Goal: Book appointment/travel/reservation

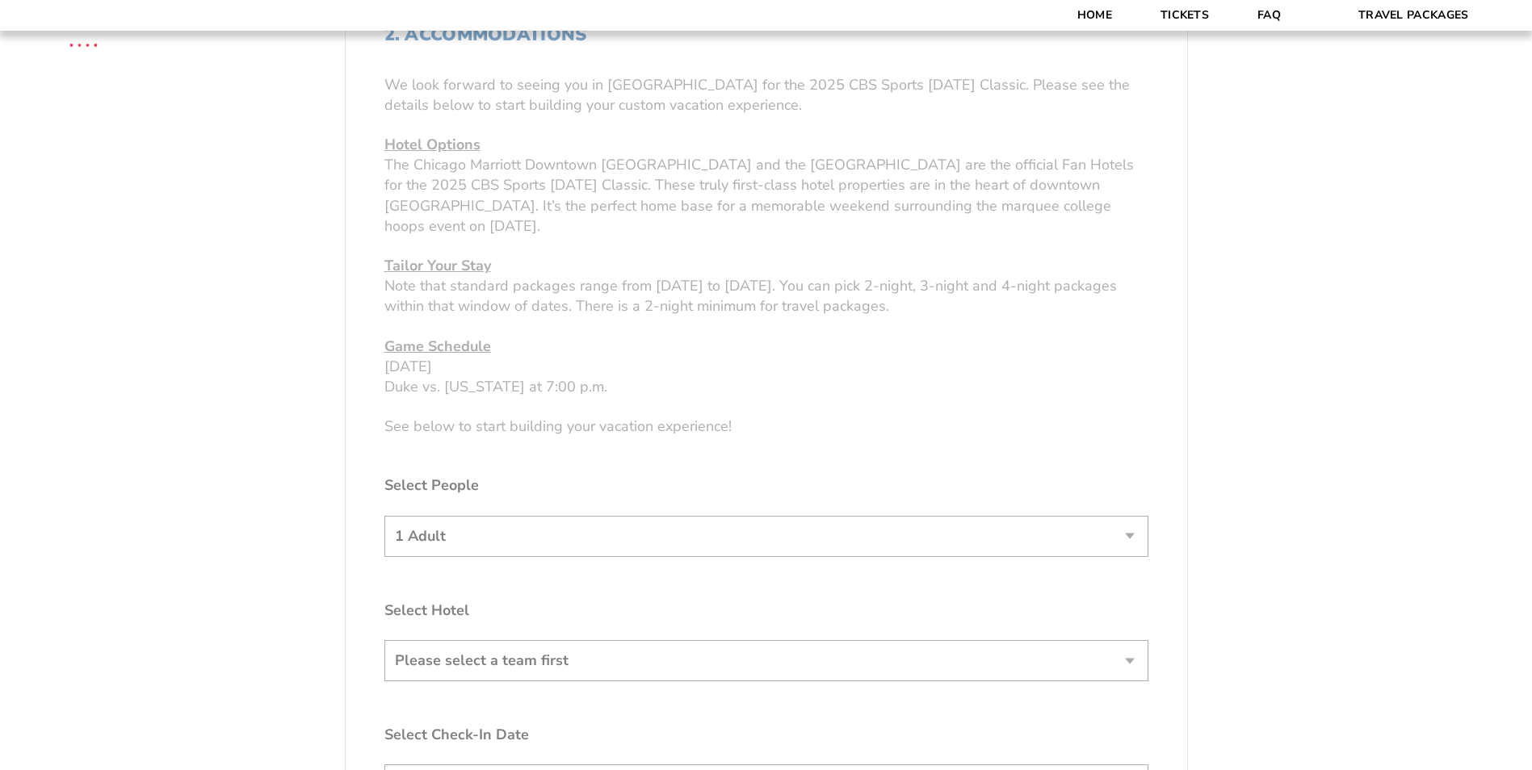
scroll to position [888, 0]
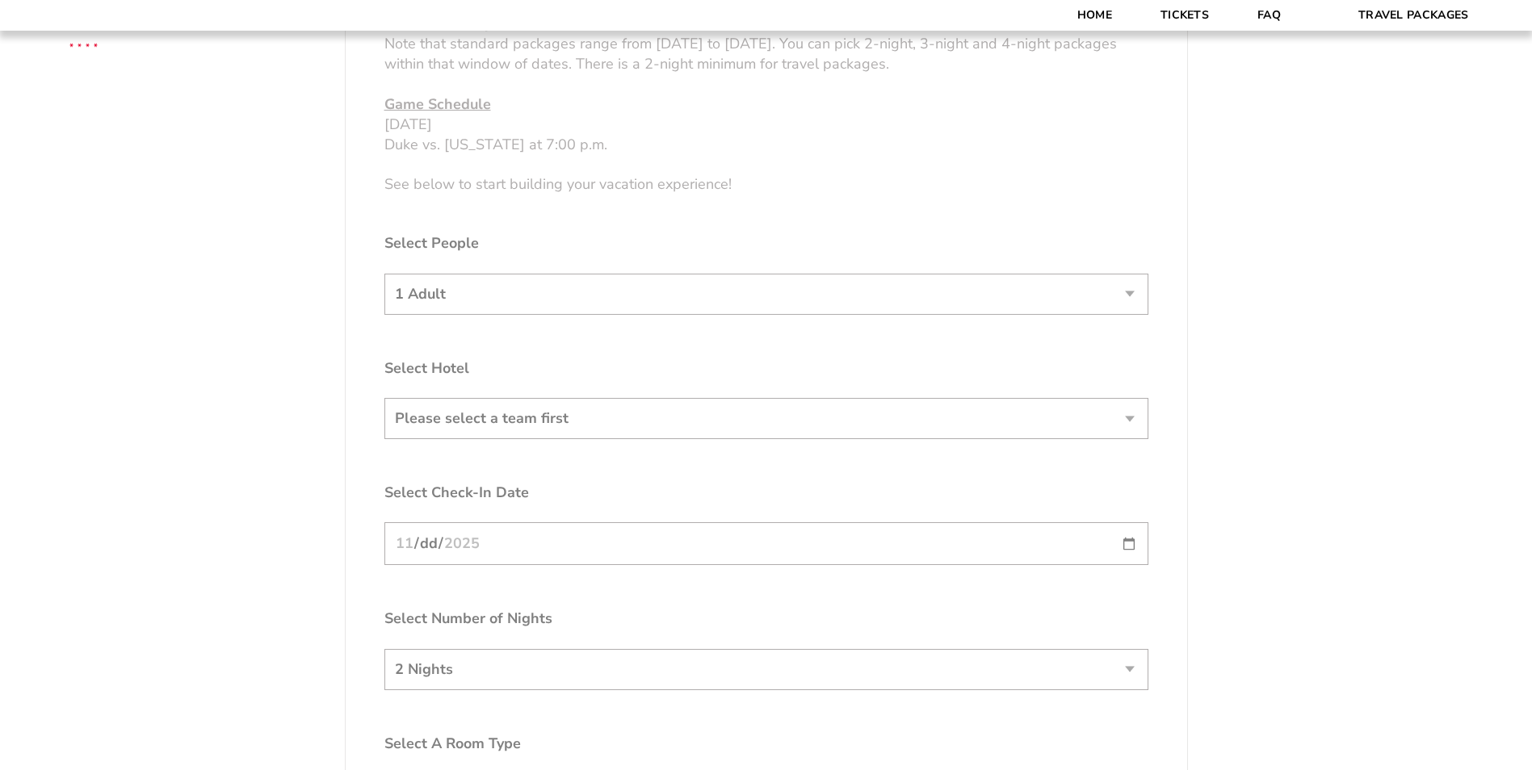
click at [524, 304] on form "[US_STATE] [US_STATE] Travel Package [PERSON_NAME] Travel Package 1. Team 2. Ac…" at bounding box center [766, 141] width 1532 height 2059
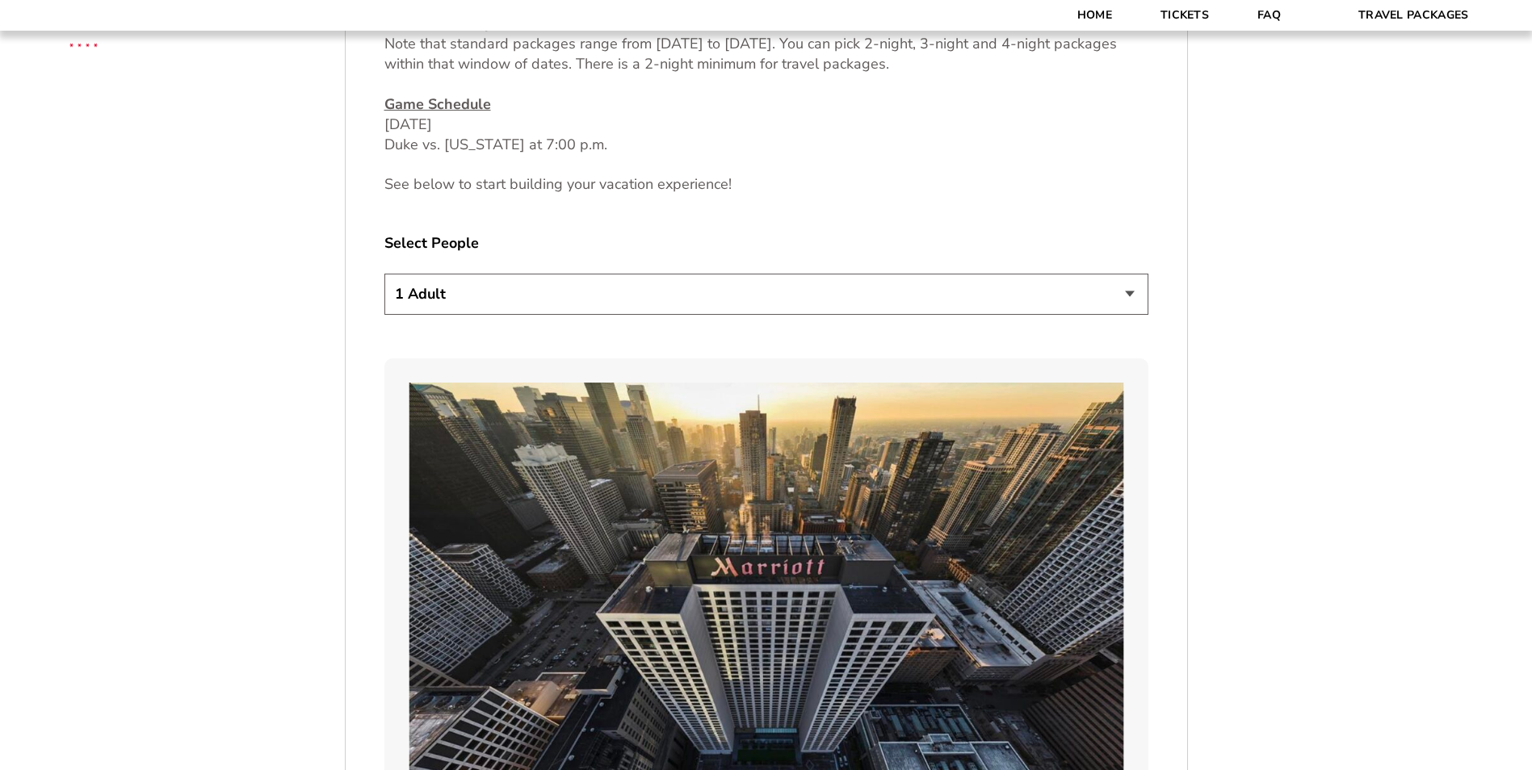
click at [527, 292] on select "1 Adult 2 Adults 3 Adults 4 Adults 2 Adults + 1 Child 2 Adults + 2 Children 2 A…" at bounding box center [766, 294] width 764 height 41
select select "2 Adults"
click at [384, 274] on select "1 Adult 2 Adults 3 Adults 4 Adults 2 Adults + 1 Child 2 Adults + 2 Children 2 A…" at bounding box center [766, 294] width 764 height 41
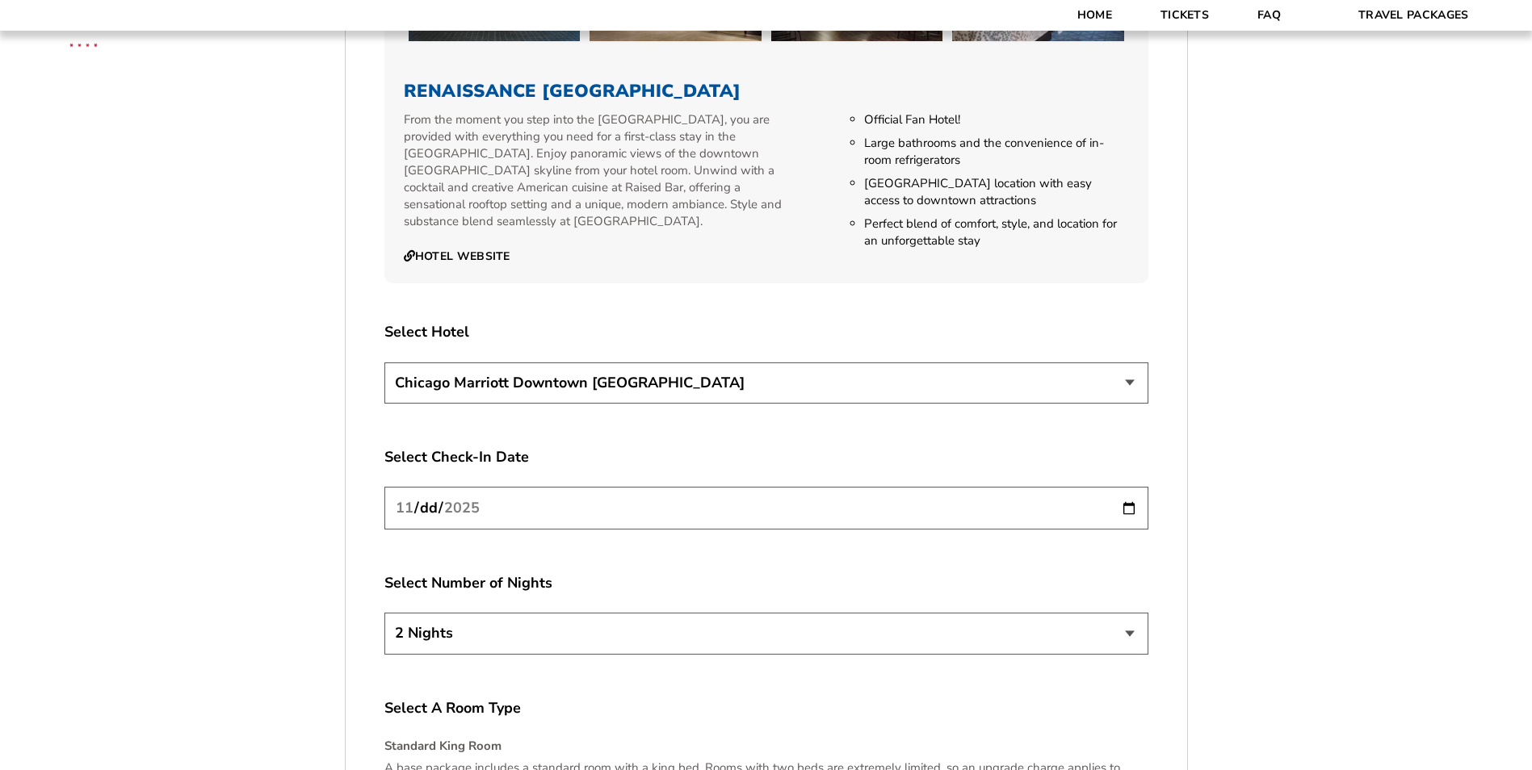
scroll to position [2746, 0]
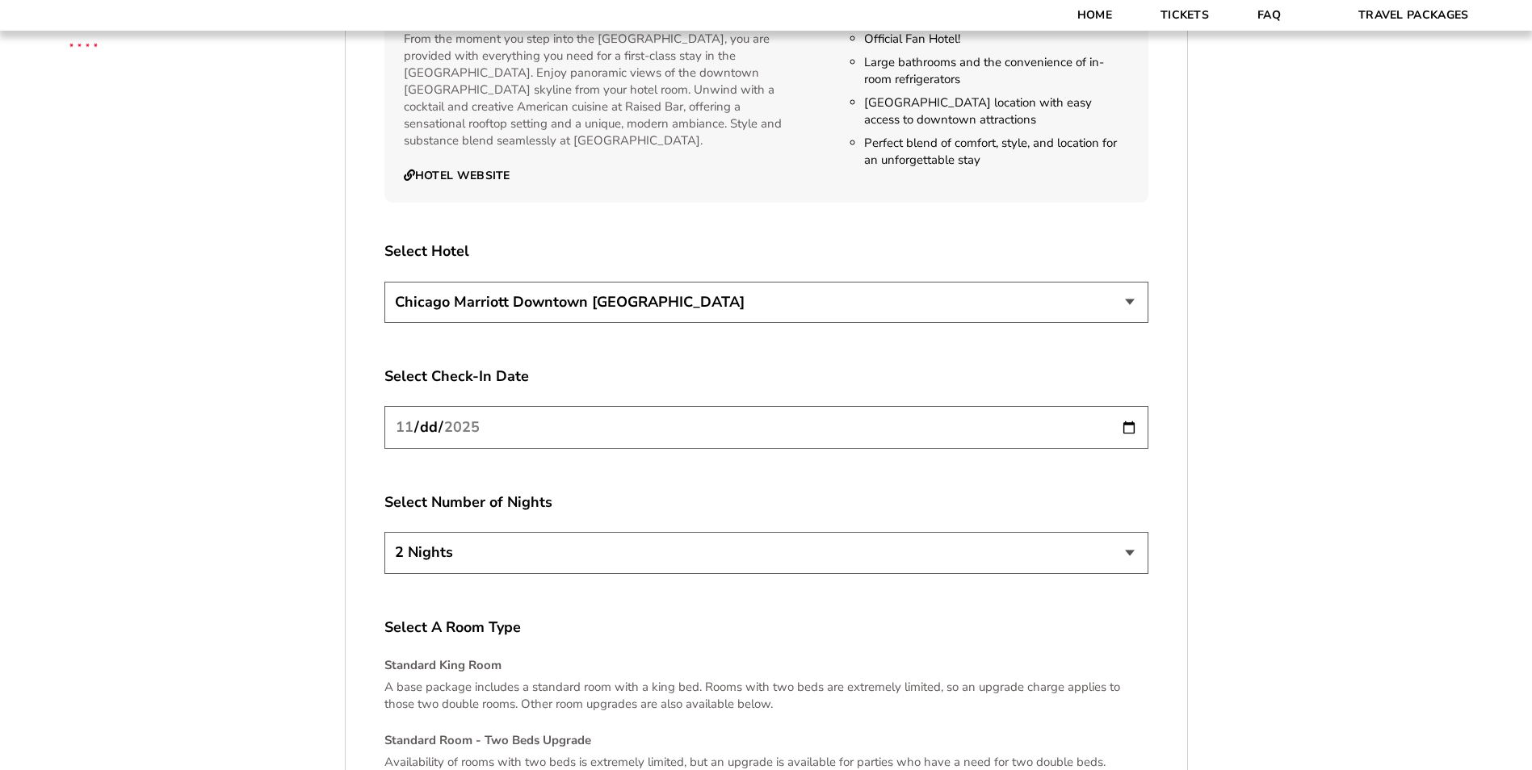
click at [617, 282] on select "[GEOGRAPHIC_DATA] [GEOGRAPHIC_DATA]" at bounding box center [766, 302] width 764 height 41
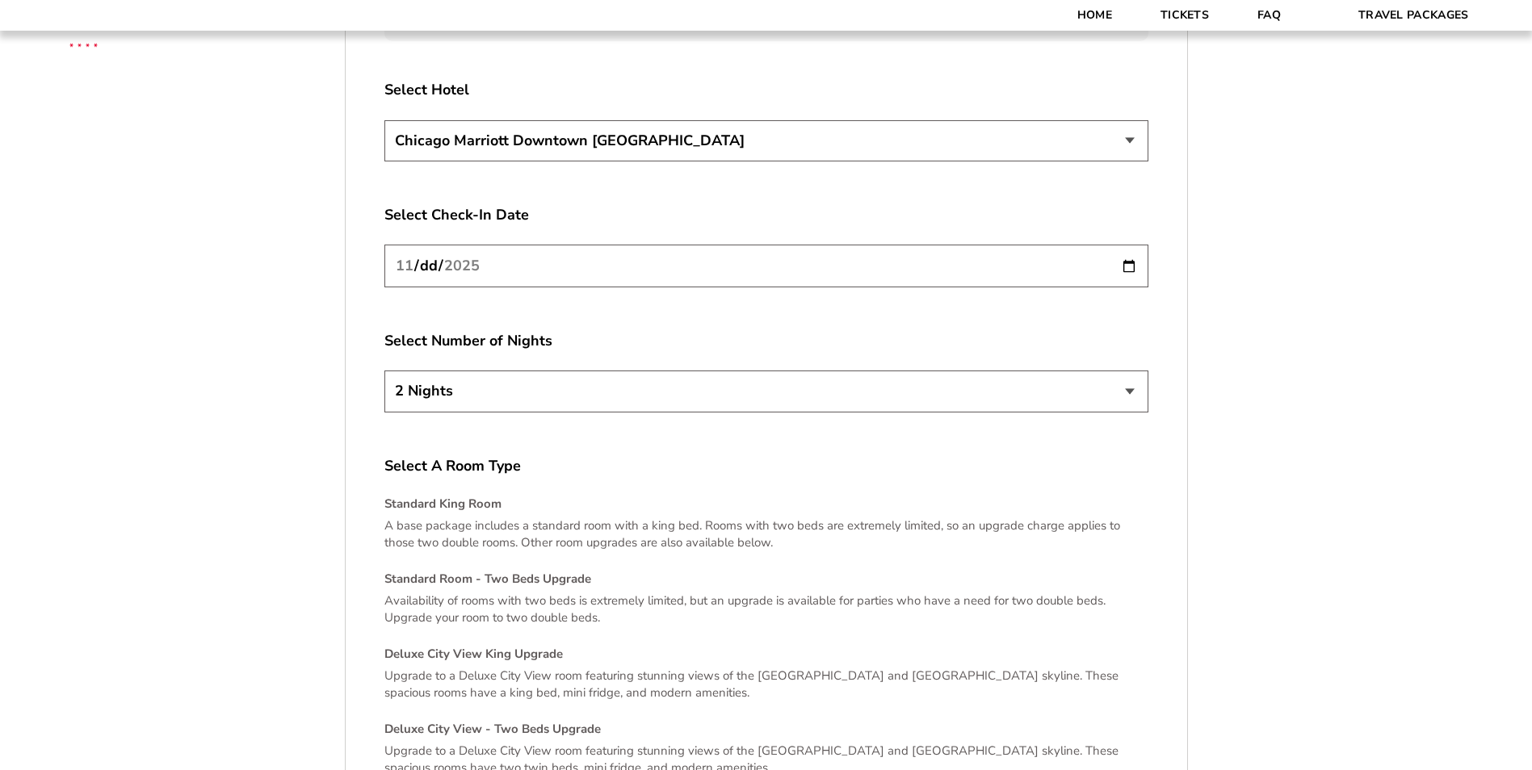
scroll to position [2988, 0]
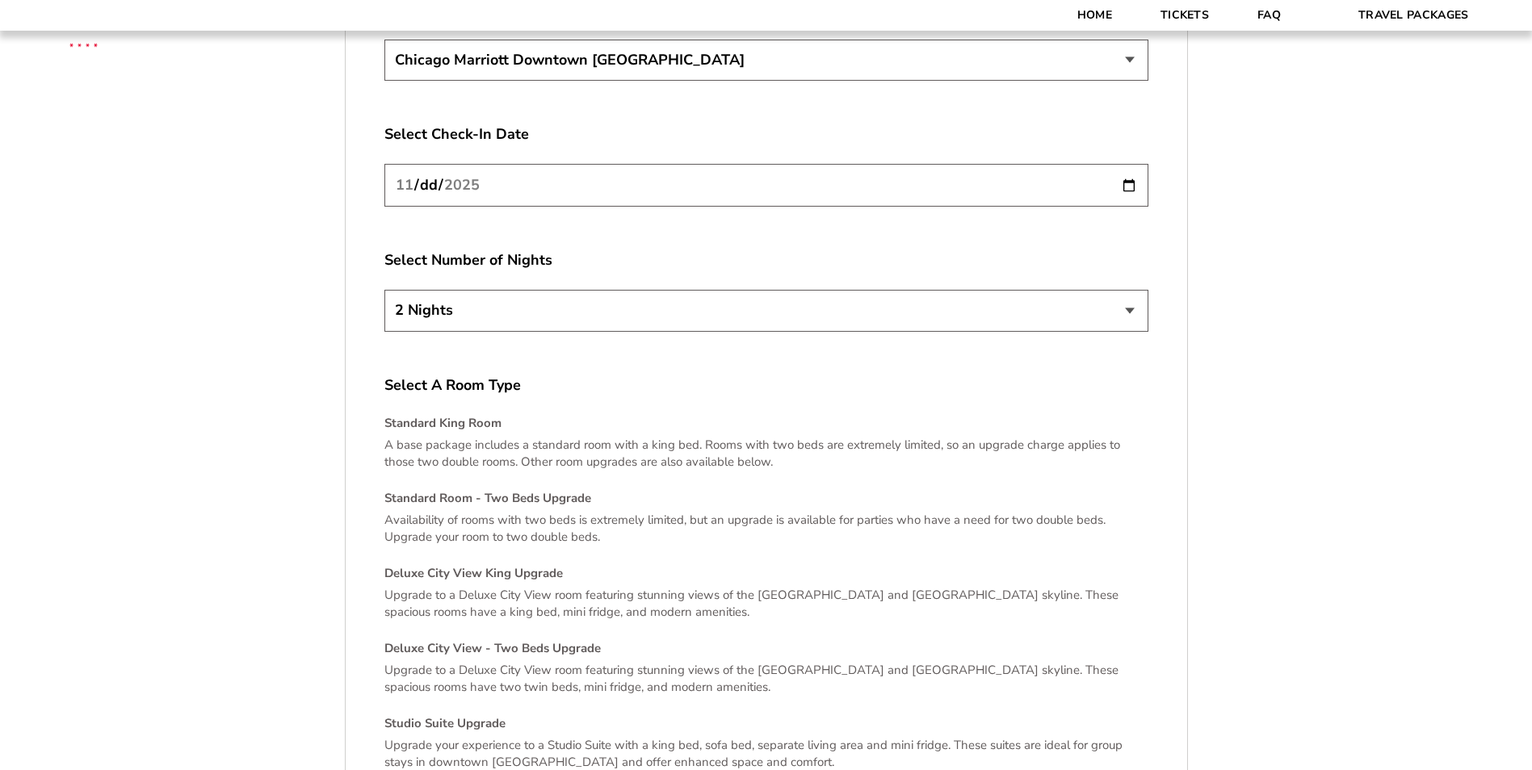
click at [617, 292] on select "2 Nights 3 Nights 4 Nights" at bounding box center [766, 310] width 764 height 41
click at [622, 290] on select "2 Nights 3 Nights 4 Nights" at bounding box center [766, 310] width 764 height 41
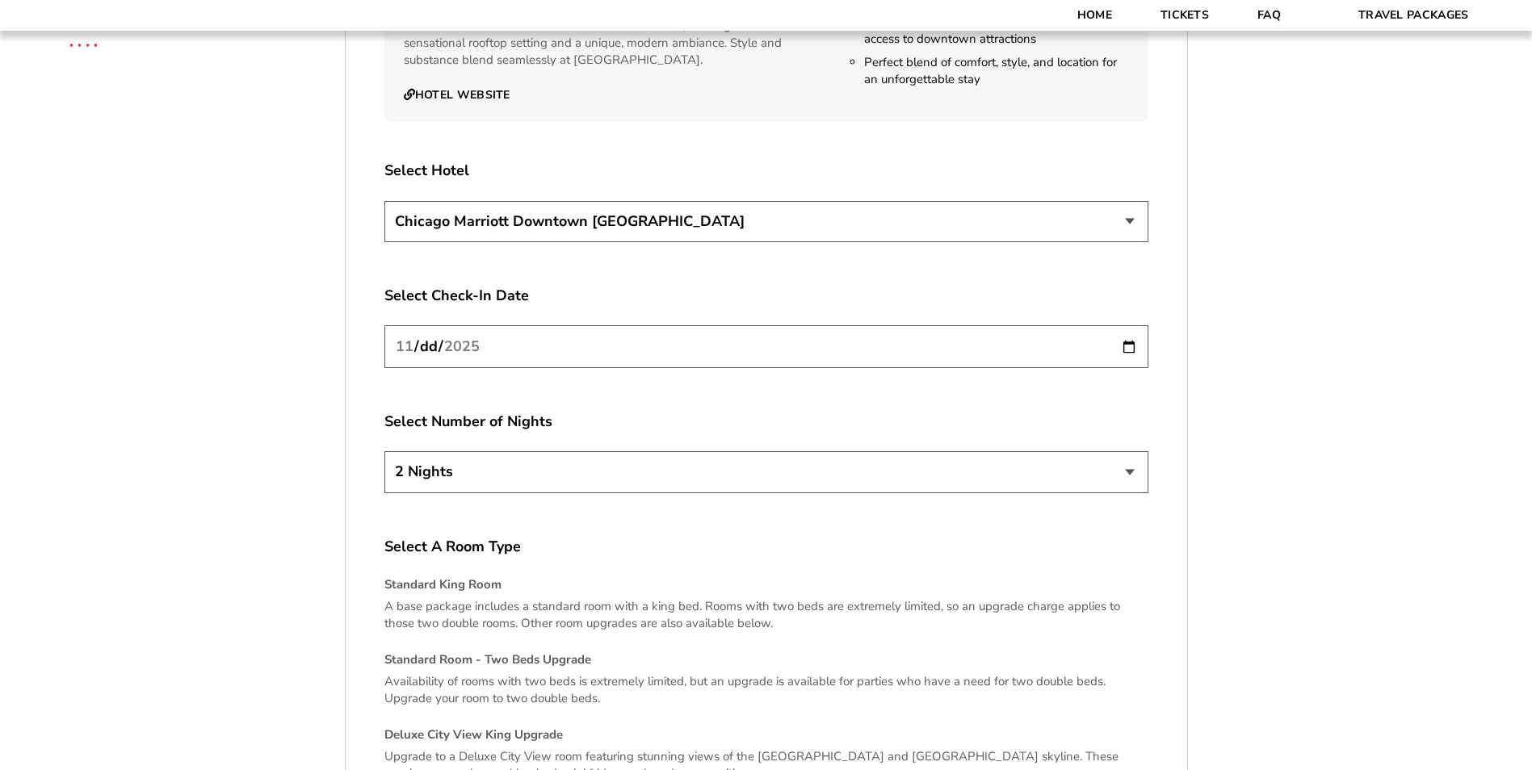
click at [610, 327] on input "[DATE]" at bounding box center [766, 346] width 764 height 43
click at [720, 325] on input "[DATE]" at bounding box center [766, 346] width 764 height 43
click at [1138, 334] on input "[DATE]" at bounding box center [766, 346] width 764 height 43
click at [1133, 327] on input "[DATE]" at bounding box center [766, 346] width 764 height 43
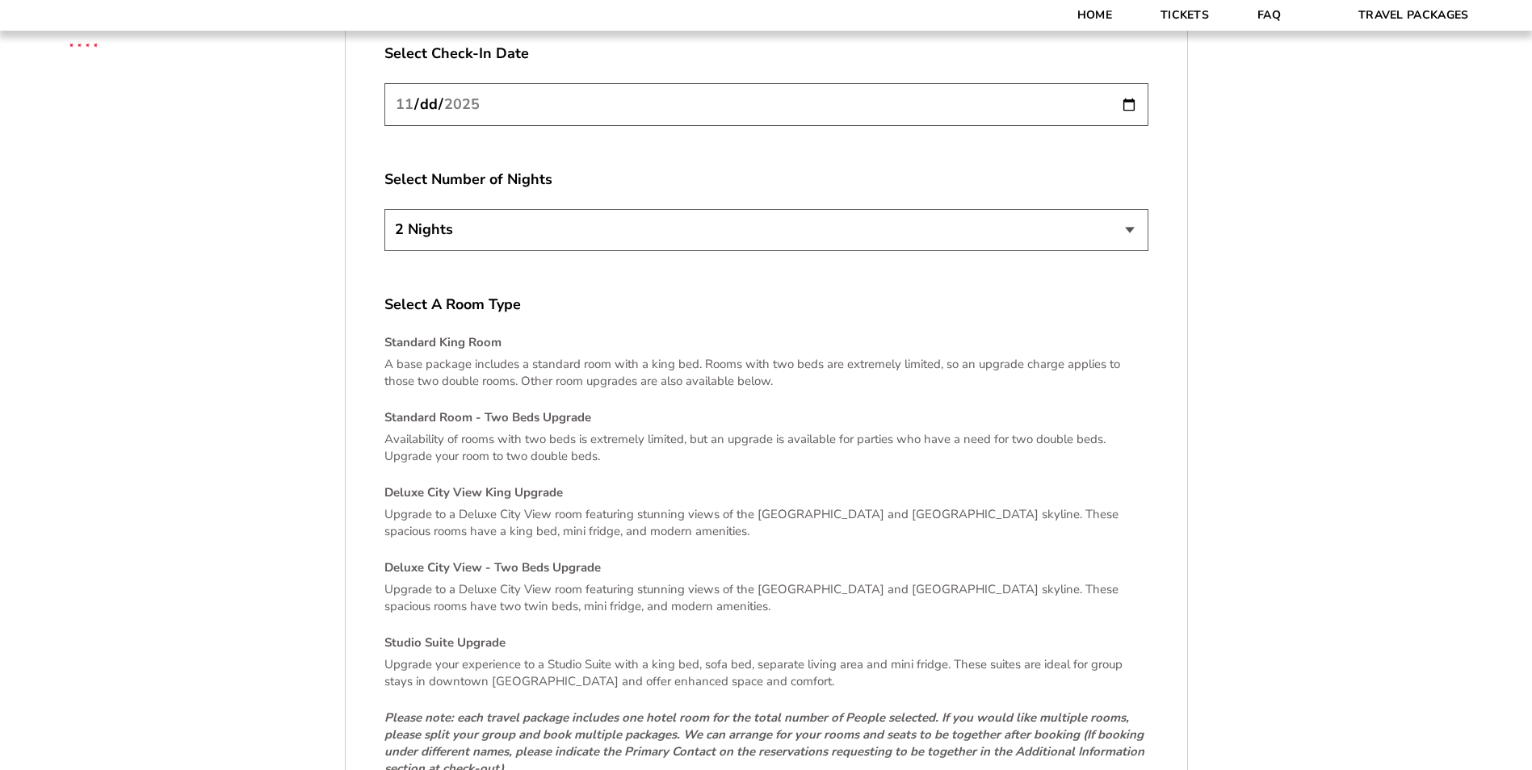
click at [716, 368] on p "A base package includes a standard room with a king bed. Rooms with two beds ar…" at bounding box center [766, 373] width 764 height 34
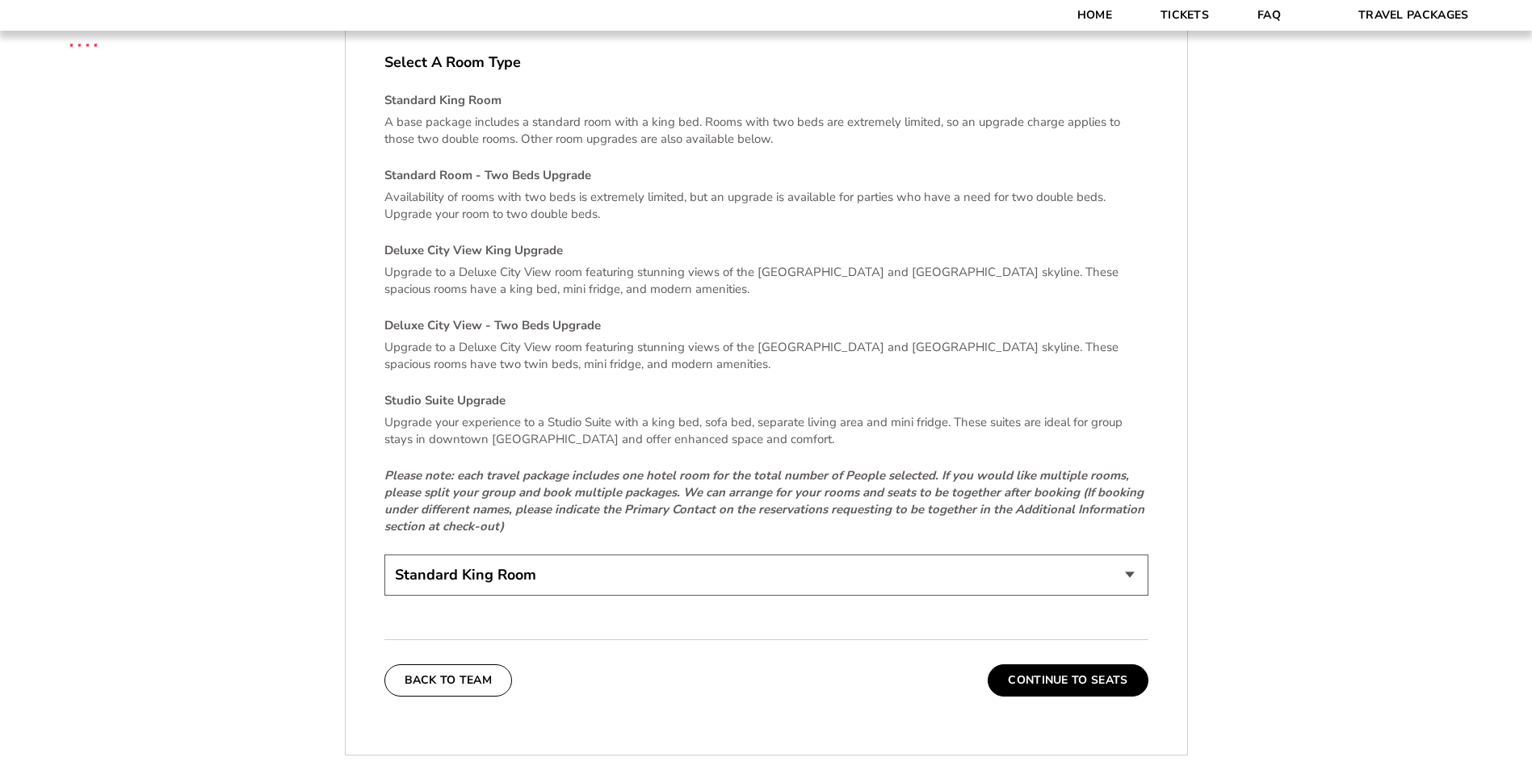
scroll to position [3392, 0]
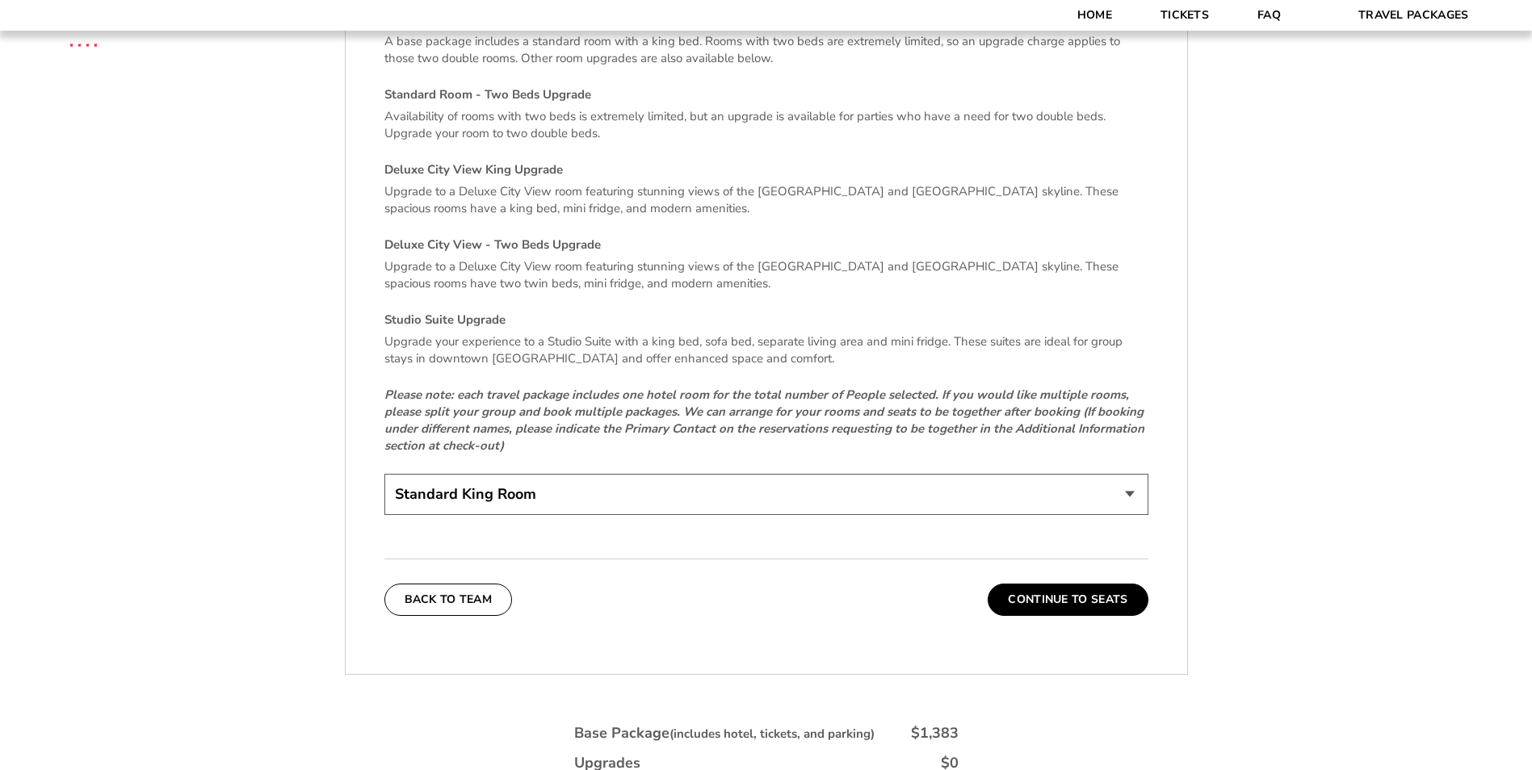
click at [562, 489] on select "Standard King Room Standard Room - Two Beds Upgrade (+$30 per night) Deluxe Cit…" at bounding box center [766, 494] width 764 height 41
click at [589, 484] on select "Standard King Room Standard Room - Two Beds Upgrade (+$30 per night) Deluxe Cit…" at bounding box center [766, 494] width 764 height 41
click at [1054, 584] on button "Continue To Seats" at bounding box center [1068, 600] width 160 height 32
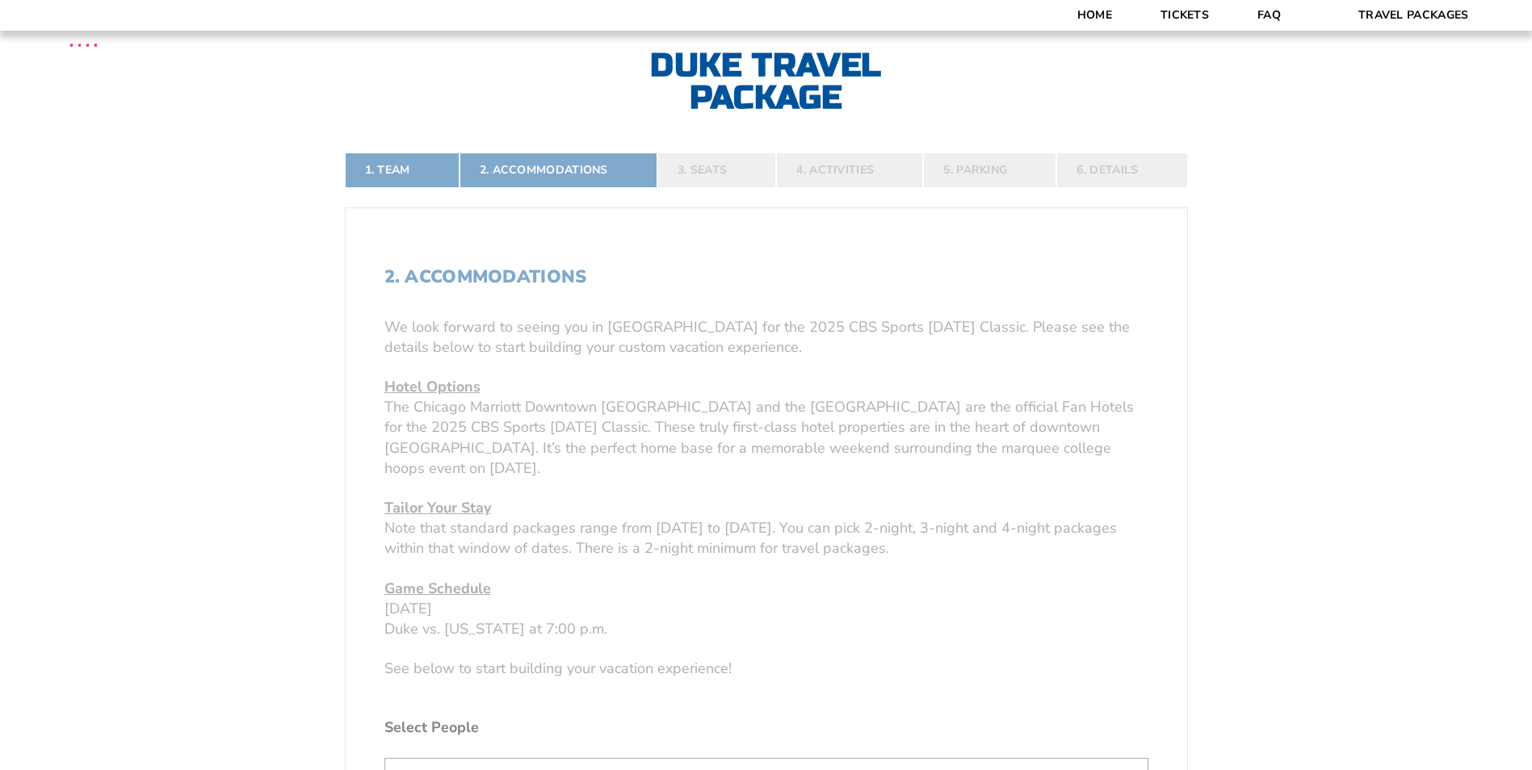
scroll to position [364, 0]
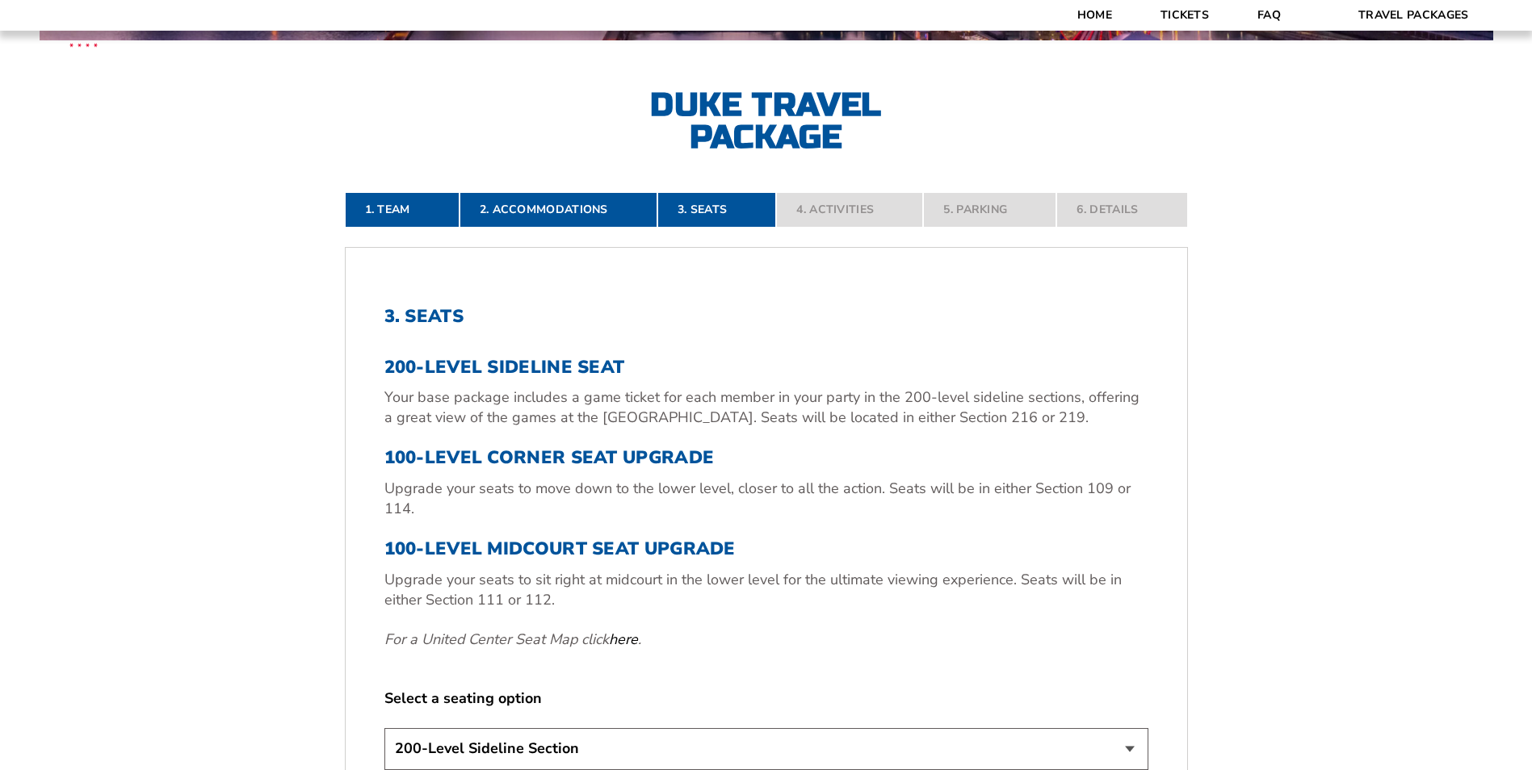
click at [520, 367] on h3 "200-Level Sideline Seat" at bounding box center [766, 367] width 764 height 21
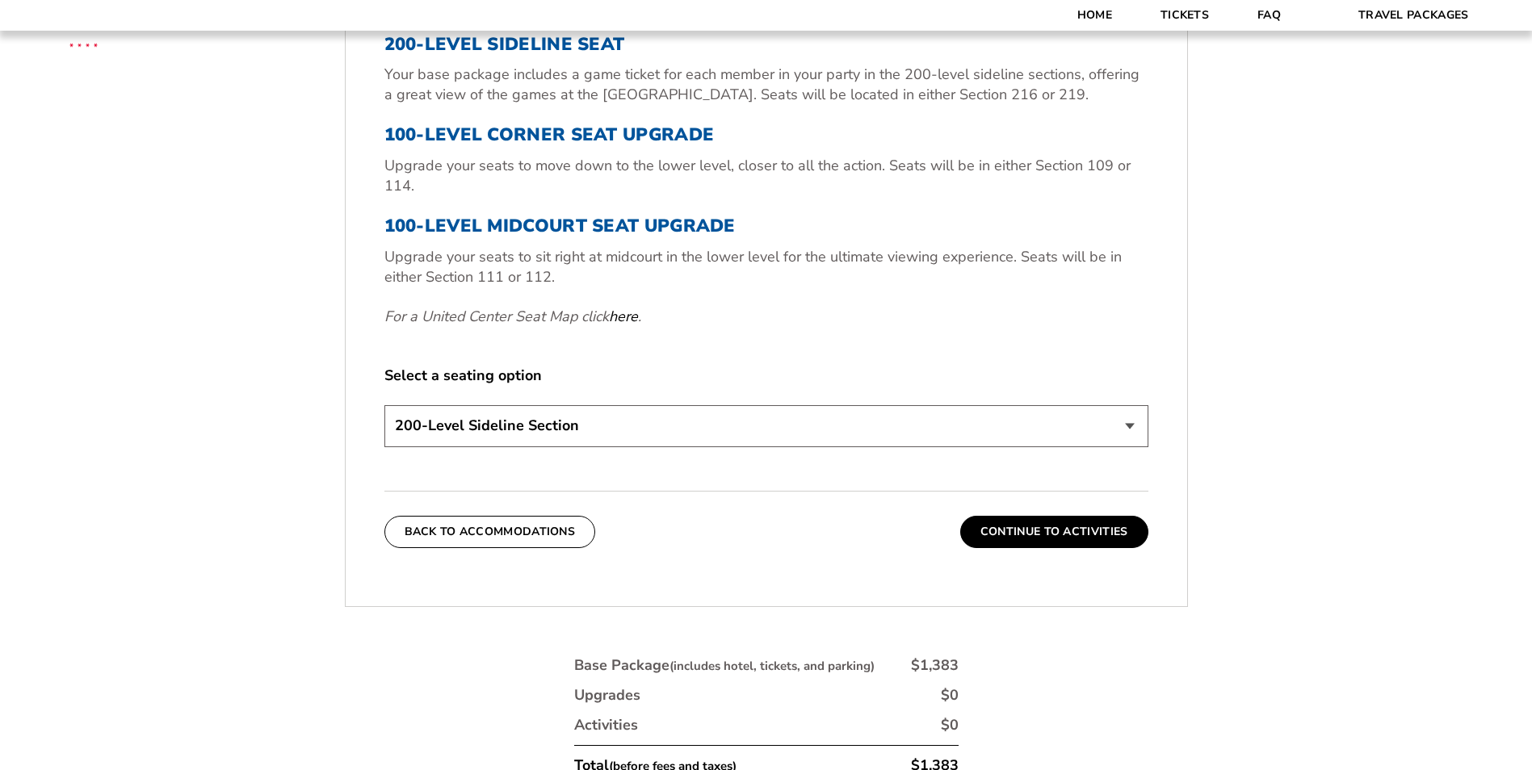
scroll to position [768, 0]
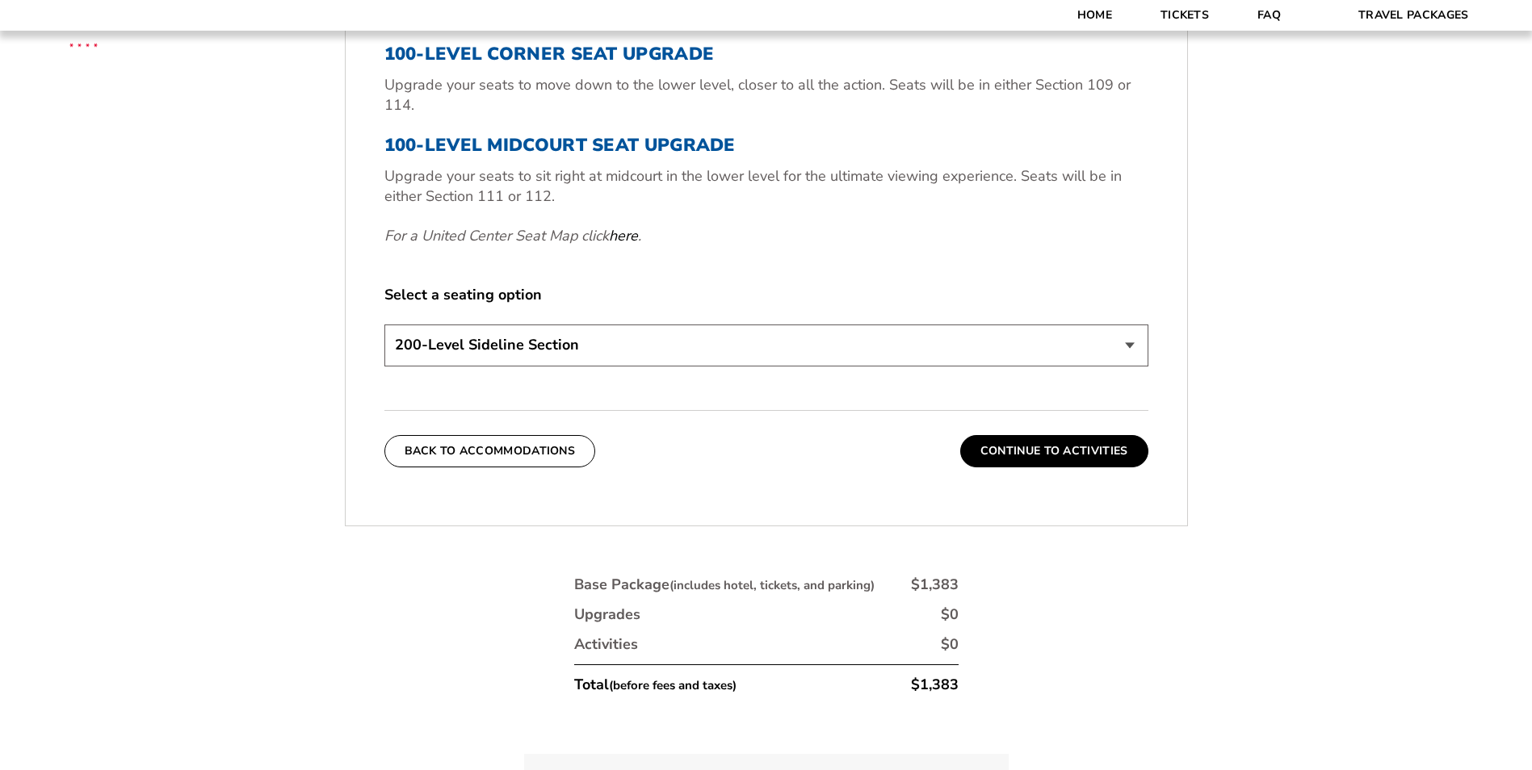
click at [606, 334] on select "200-Level Sideline Section 100-Level Corner Seat Upgrade (+$80 per person) 100-…" at bounding box center [766, 345] width 764 height 41
click at [610, 342] on select "200-Level Sideline Section 100-Level Corner Seat Upgrade (+$80 per person) 100-…" at bounding box center [766, 345] width 764 height 41
select select "100-Level Corner Seat Upgrade"
click at [384, 325] on select "200-Level Sideline Section 100-Level Corner Seat Upgrade (+$80 per person) 100-…" at bounding box center [766, 345] width 764 height 41
click at [1075, 459] on button "Continue To Activities" at bounding box center [1054, 451] width 188 height 32
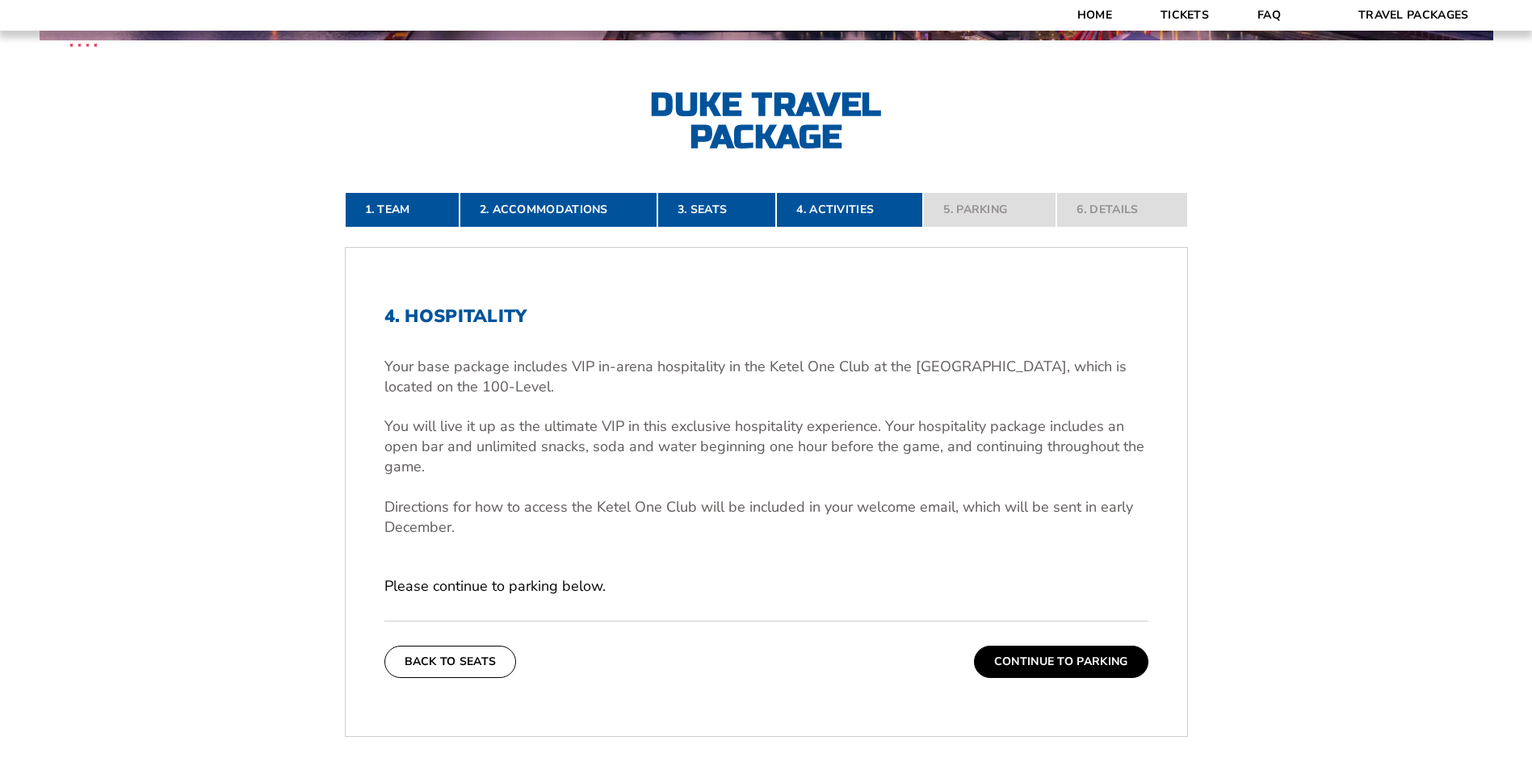
scroll to position [526, 0]
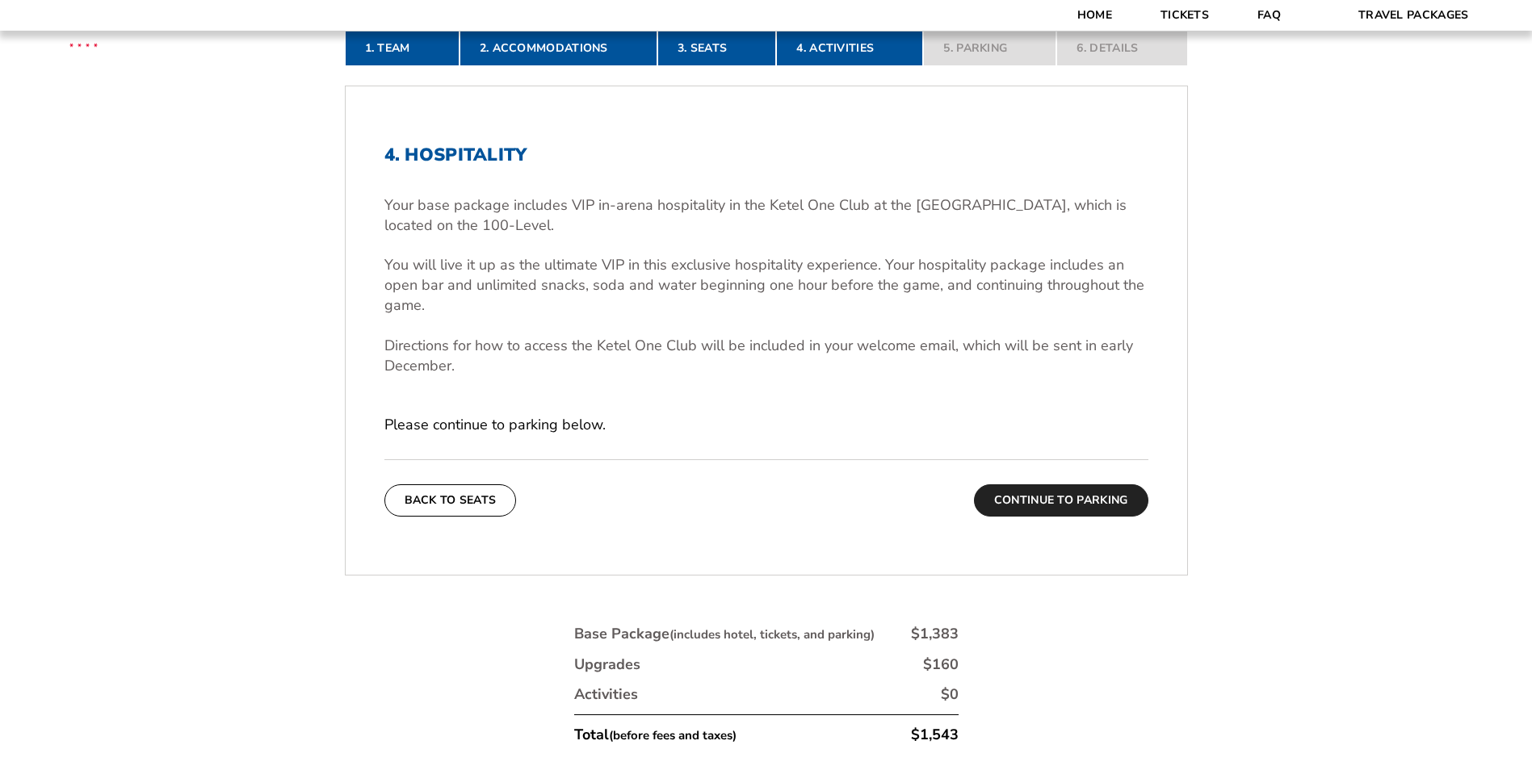
click at [1094, 509] on button "Continue To Parking" at bounding box center [1061, 501] width 174 height 32
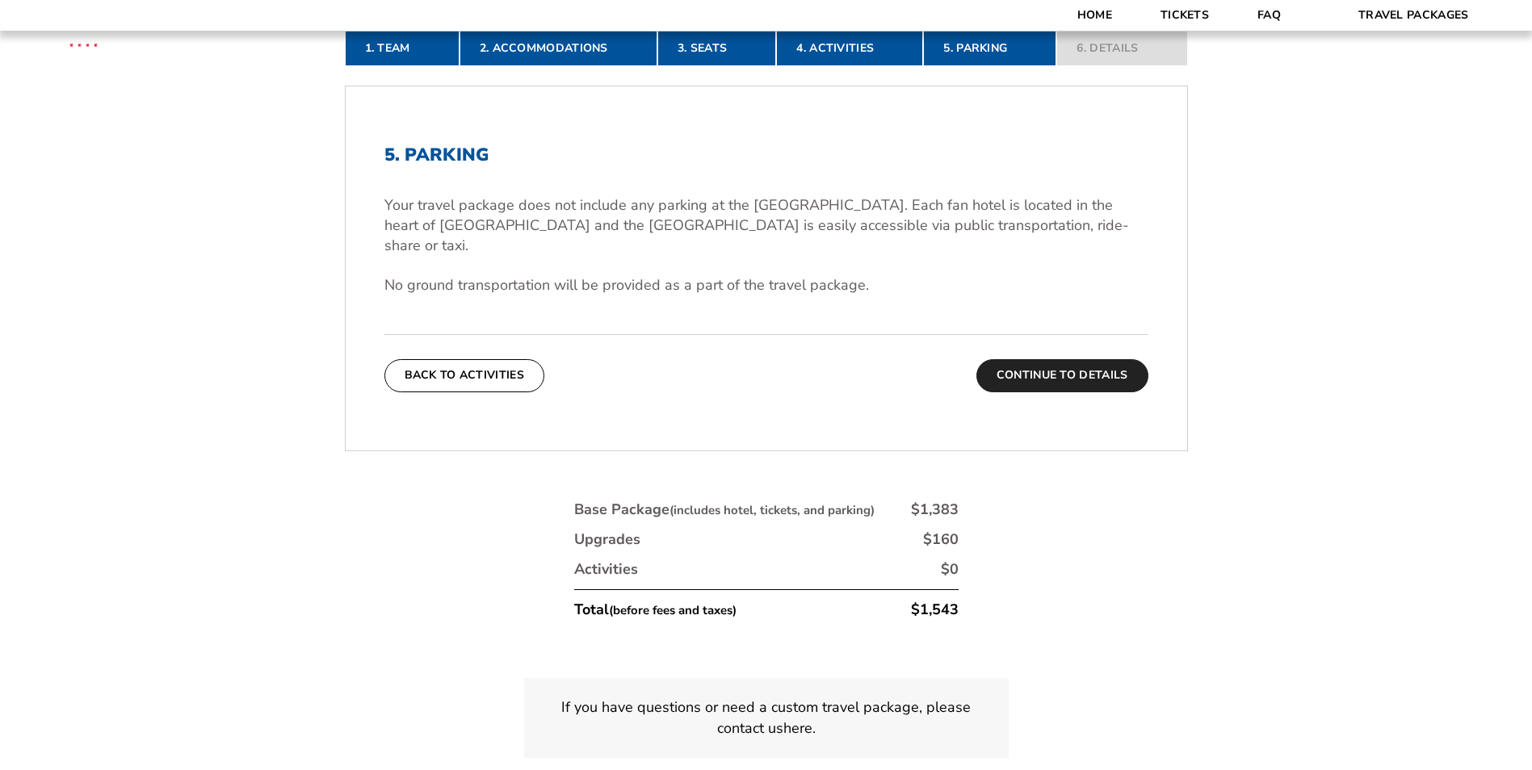
click at [1041, 359] on button "Continue To Details" at bounding box center [1062, 375] width 172 height 32
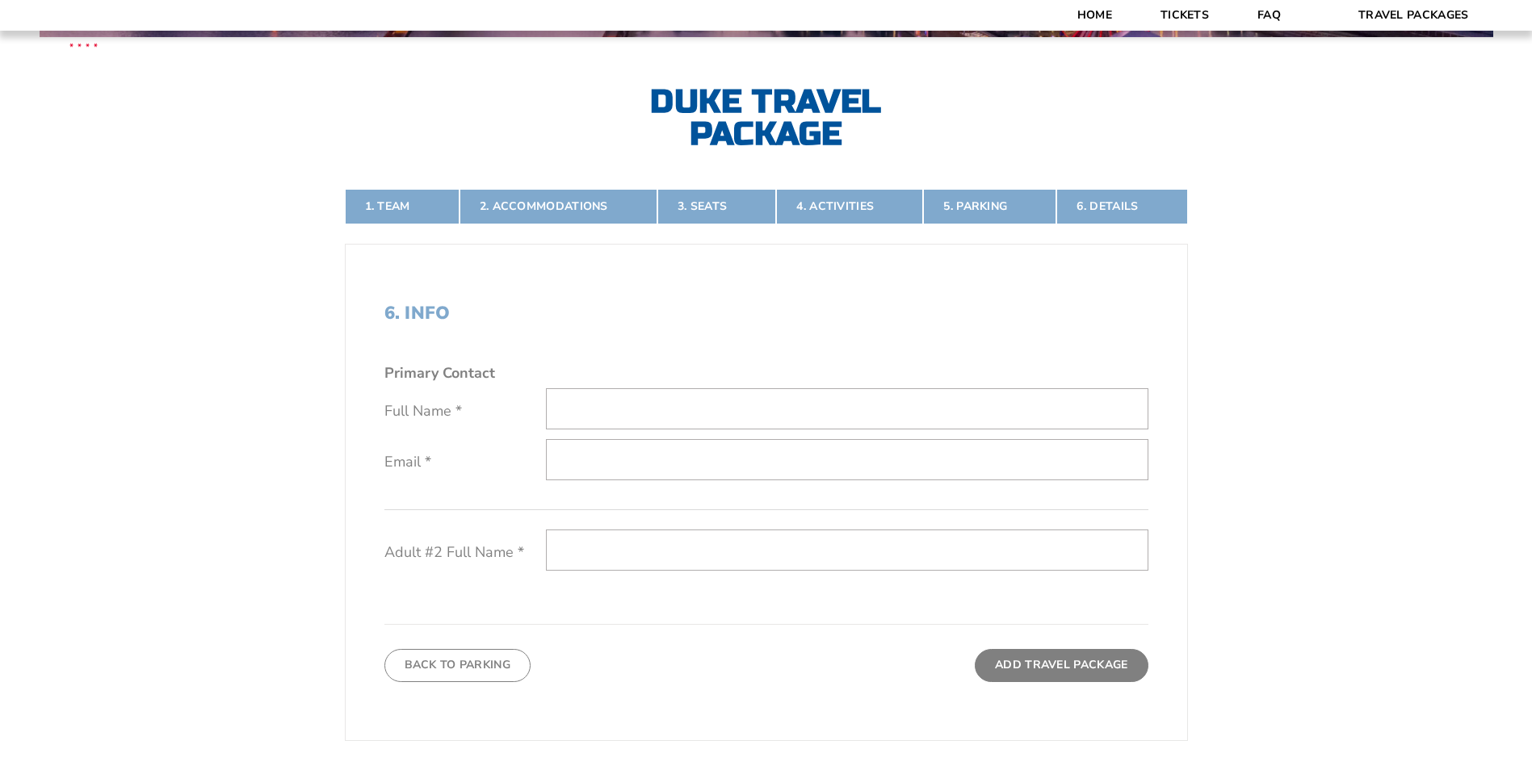
scroll to position [364, 0]
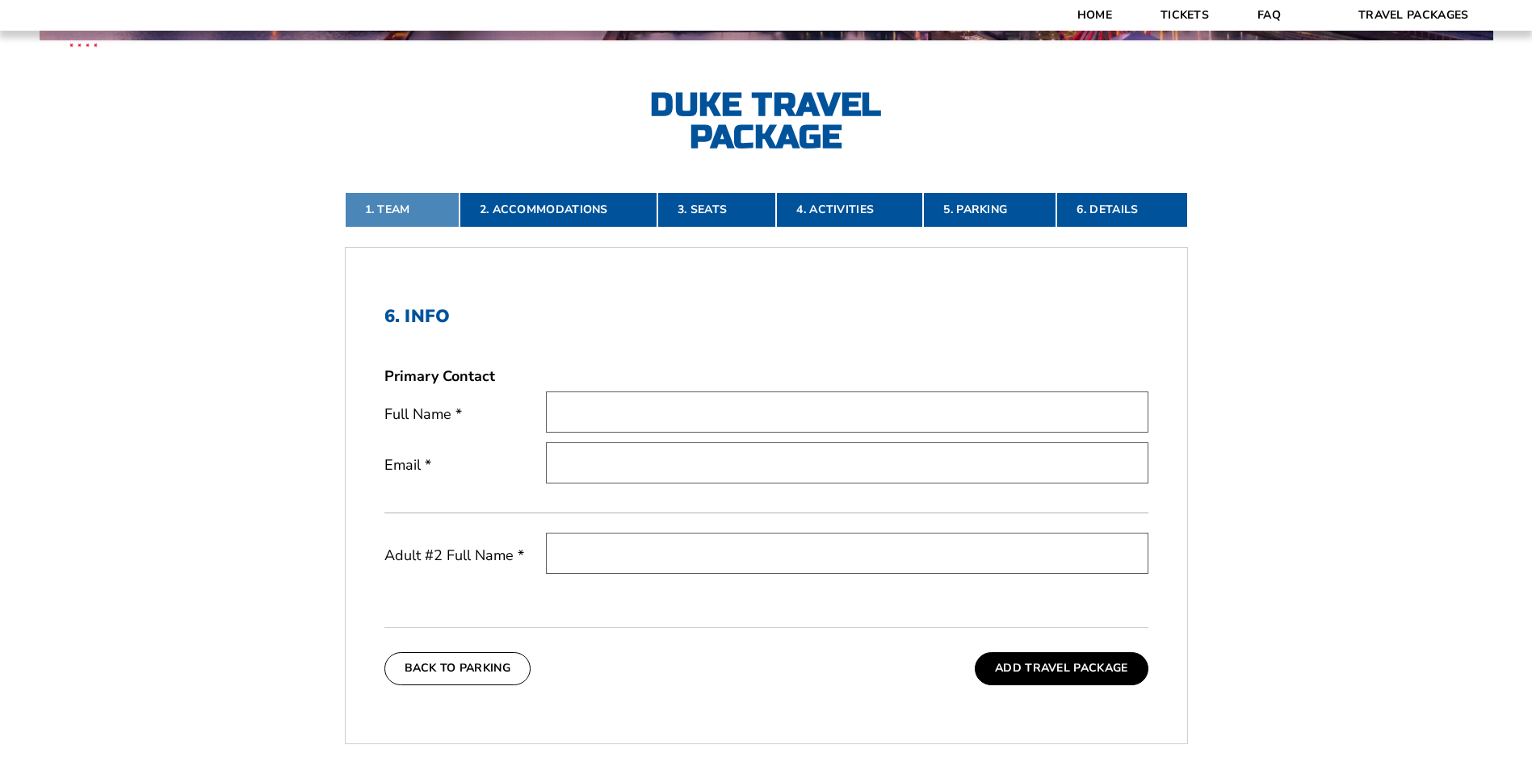
click at [389, 216] on link "1. Team" at bounding box center [402, 210] width 115 height 36
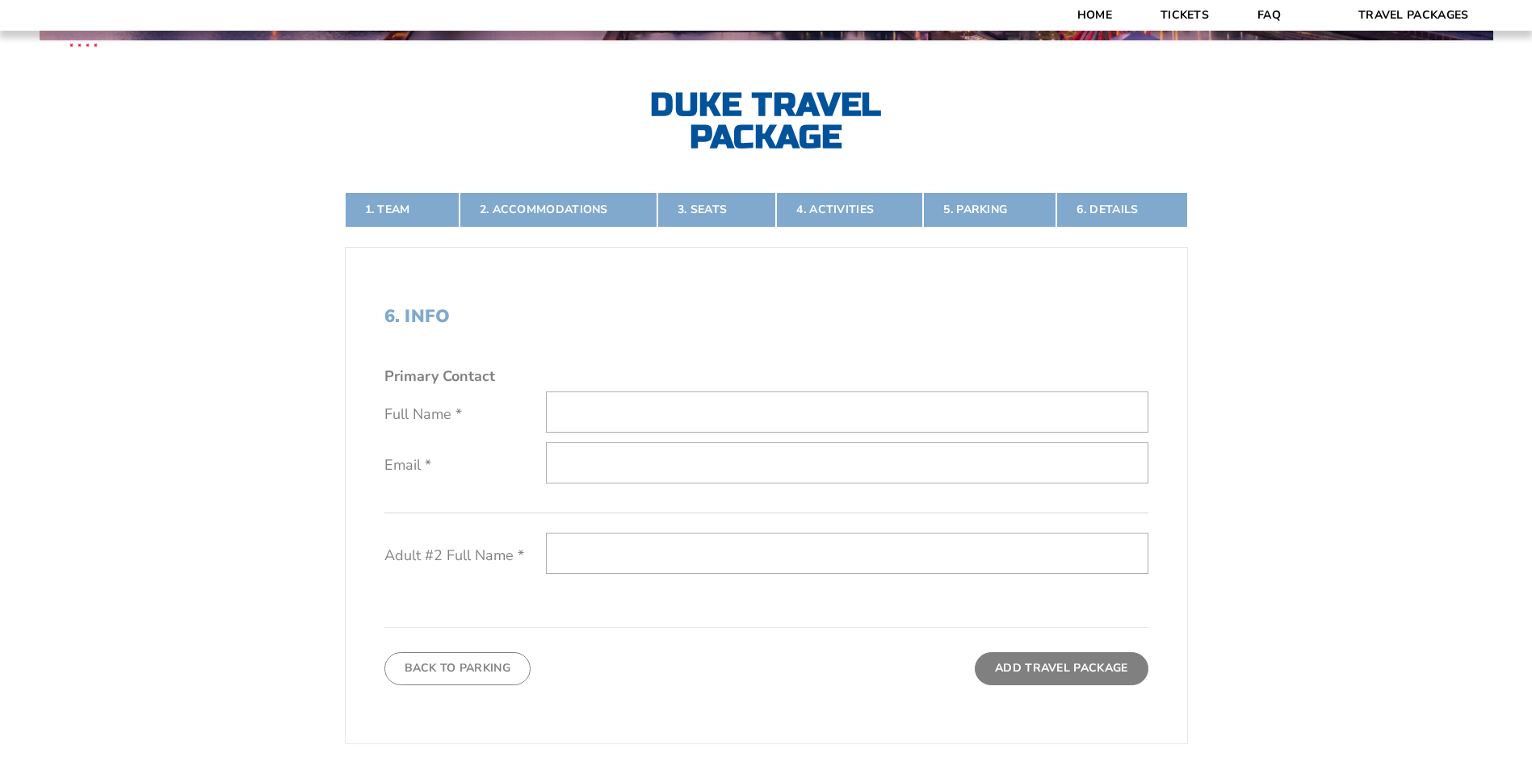
scroll to position [0, 0]
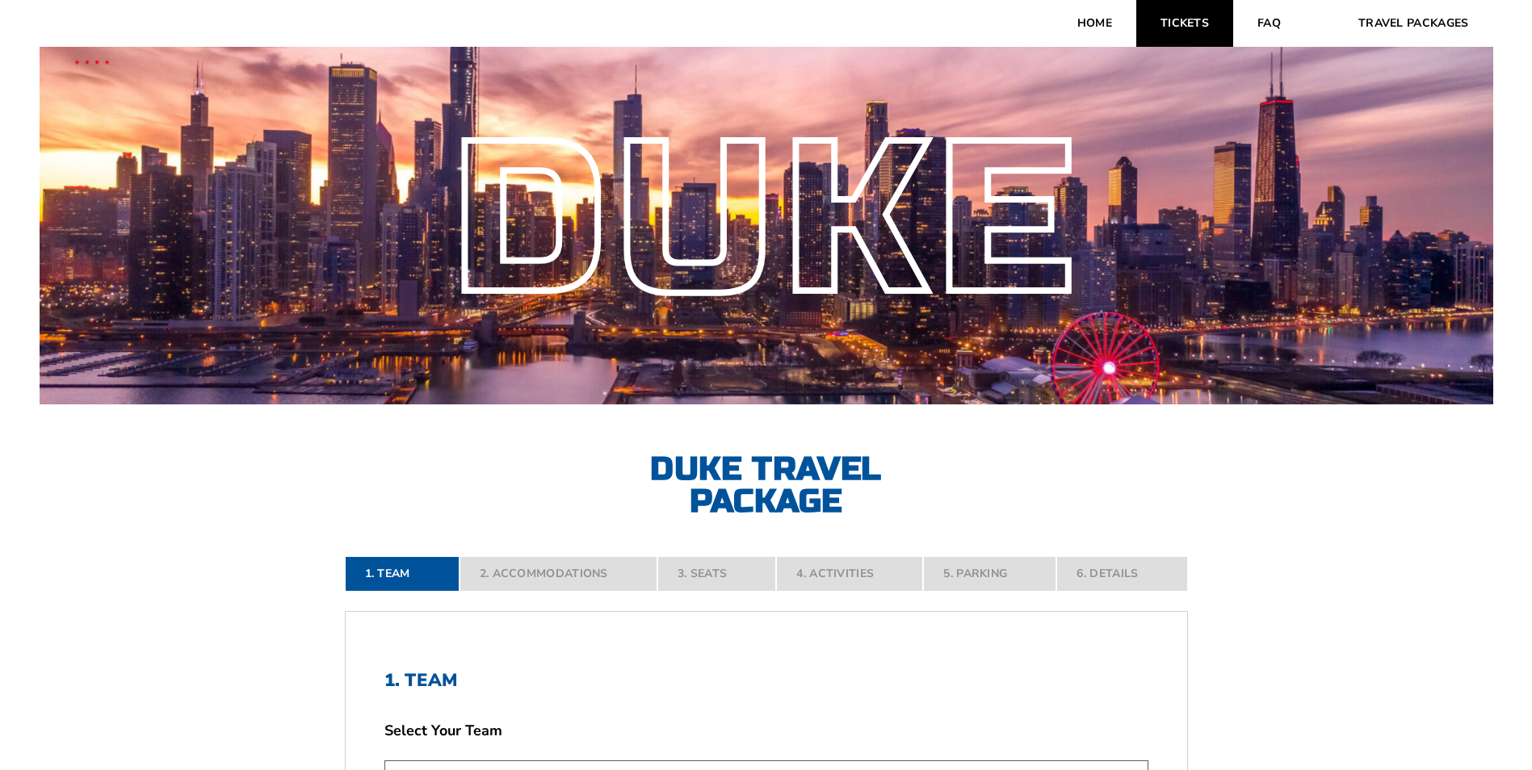
click at [1223, 31] on link "Tickets" at bounding box center [1184, 23] width 97 height 47
